Goal: Transaction & Acquisition: Purchase product/service

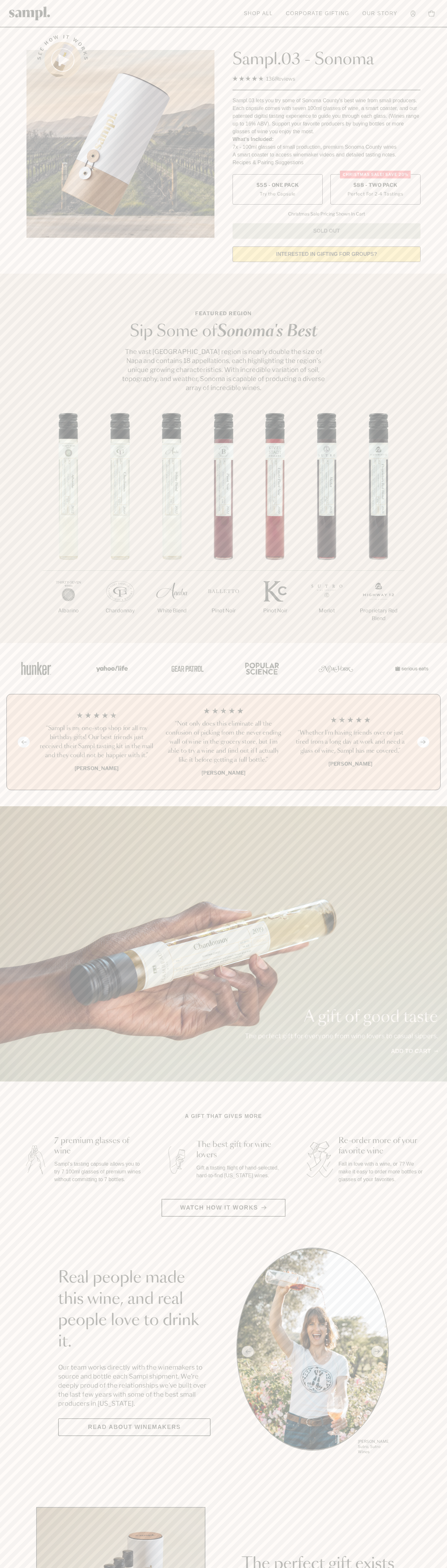
click at [375, 186] on span "$88 - Two Pack" at bounding box center [375, 185] width 44 height 7
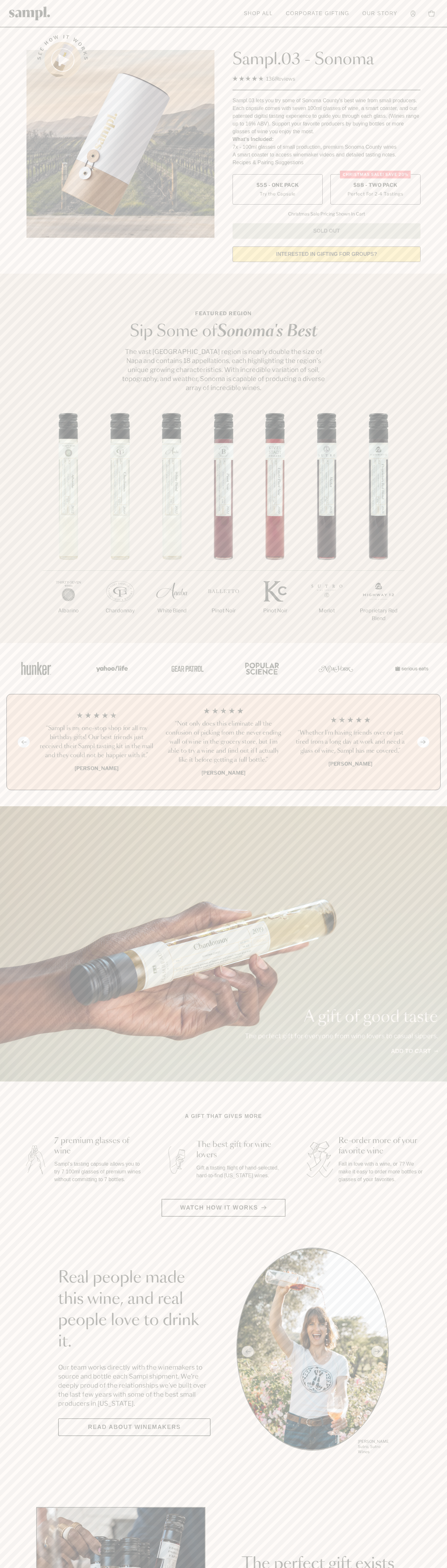
click at [96, 743] on h3 "“Sampl is my one-stop shop for all my birthday gifts! Our best friends just rec…" at bounding box center [96, 741] width 116 height 36
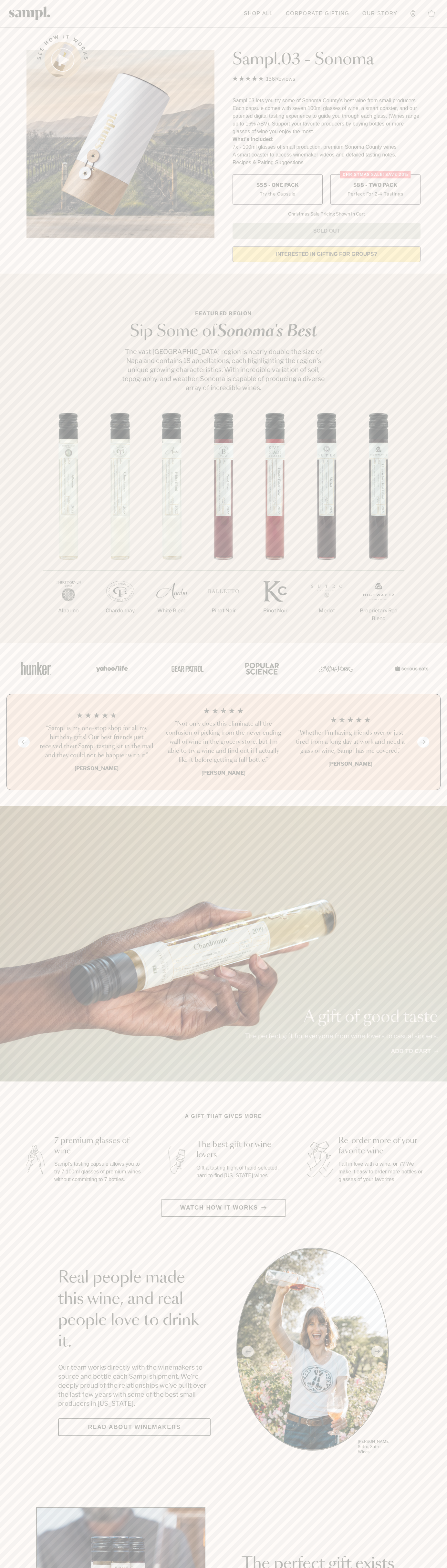
click at [363, 19] on link "Our Story" at bounding box center [379, 13] width 41 height 14
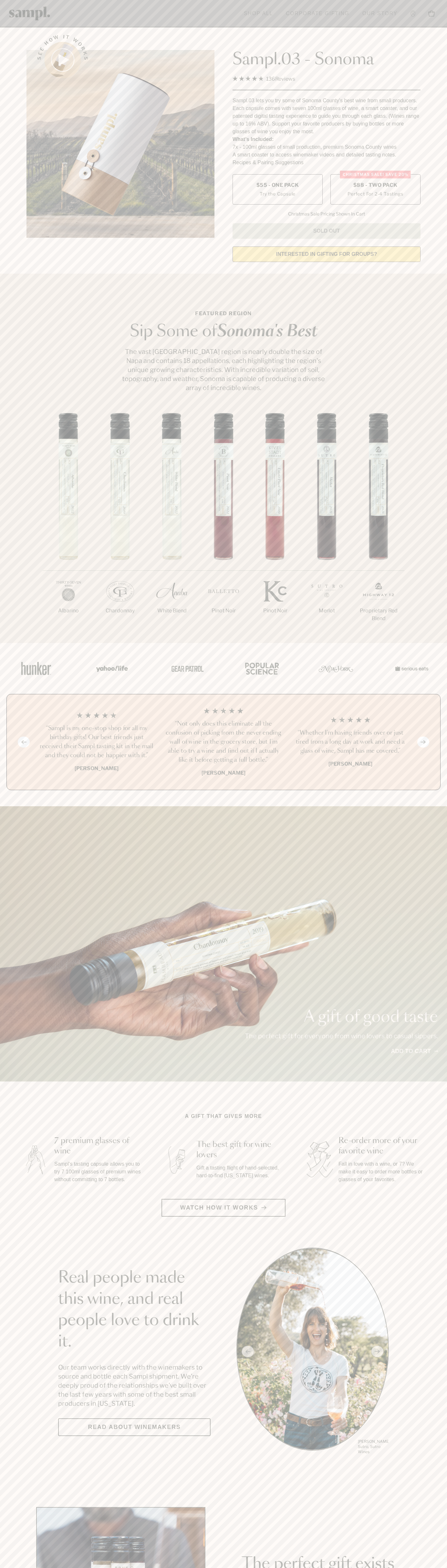
click at [424, 77] on div "See how it works Sampl.03 - Sonoma 4.9 Rated 4.9 out of 5 stars 136 Reviews Cli…" at bounding box center [224, 146] width 406 height 241
click at [439, 1567] on html "Skip to main content Toggle navigation menu Shop All Corporate Gifting Our Stor…" at bounding box center [224, 1513] width 447 height 3026
click at [24, 1567] on html "Skip to main content Toggle navigation menu Shop All Corporate Gifting Our Stor…" at bounding box center [224, 1513] width 447 height 3026
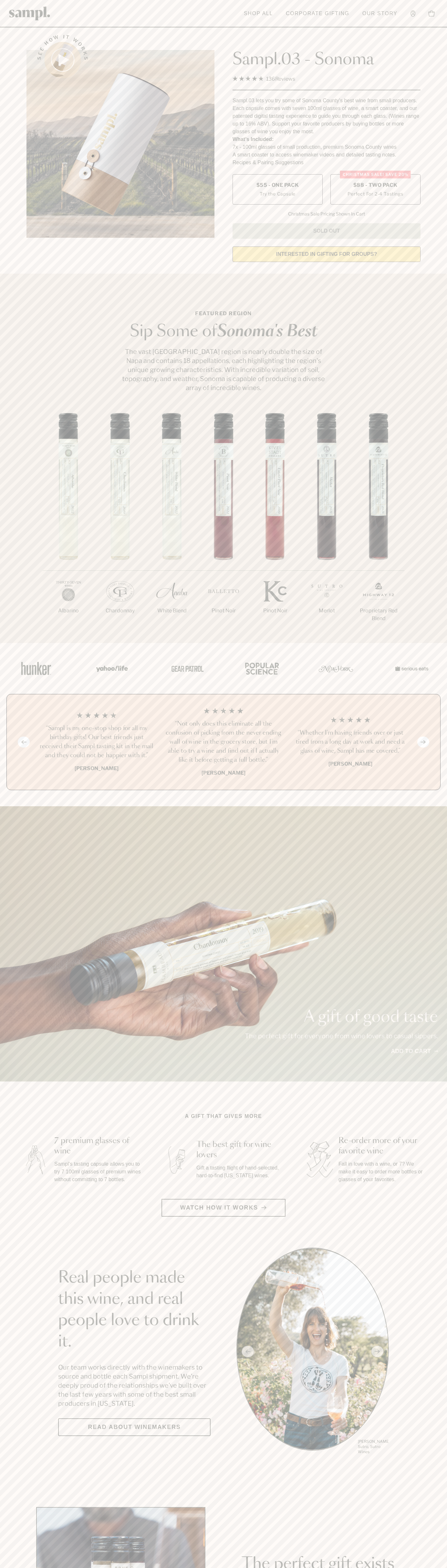
click at [375, 186] on span "$88 - Two Pack" at bounding box center [375, 185] width 44 height 7
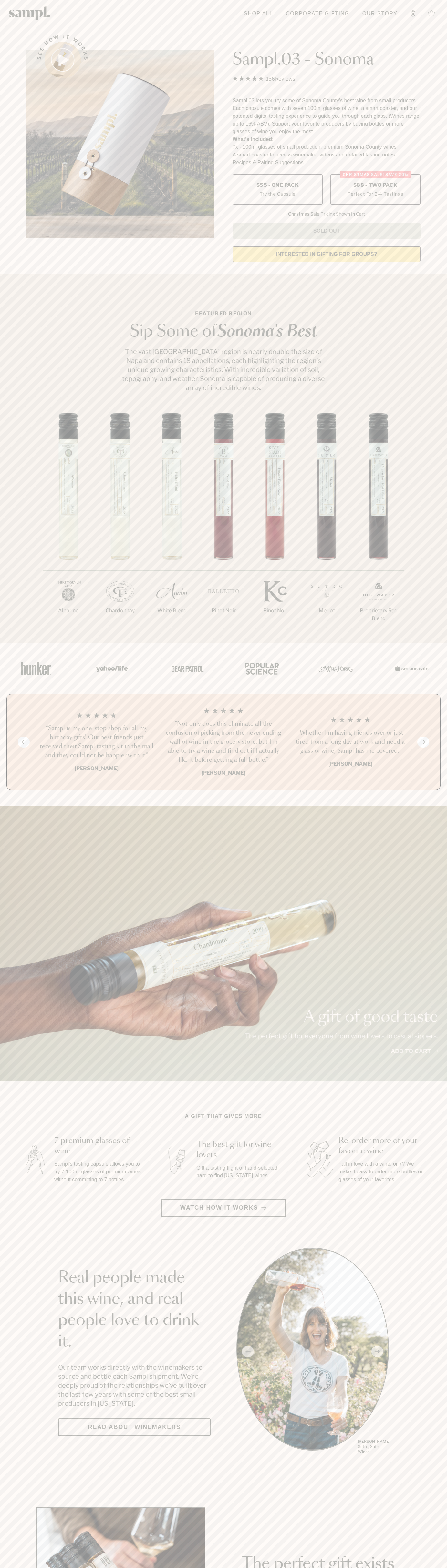
click at [96, 743] on h3 "“Sampl is my one-stop shop for all my birthday gifts! Our best friends just rec…" at bounding box center [96, 741] width 116 height 36
